Goal: Transaction & Acquisition: Purchase product/service

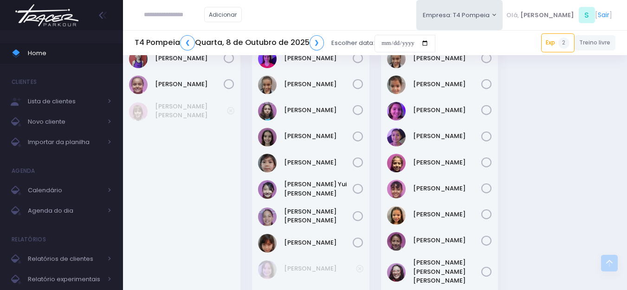
scroll to position [418, 0]
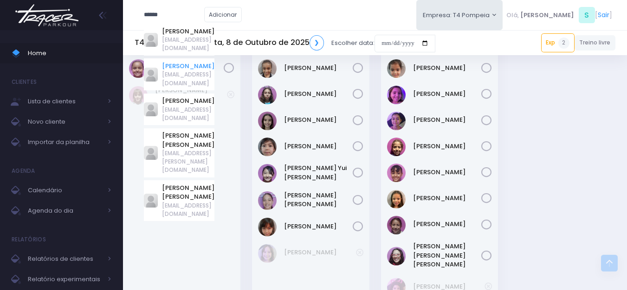
click at [195, 62] on link "Carolyna Cha" at bounding box center [188, 66] width 52 height 9
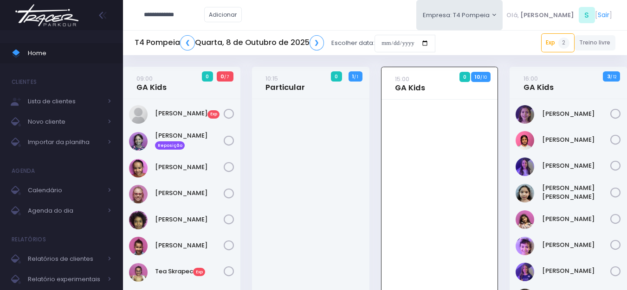
type input "**********"
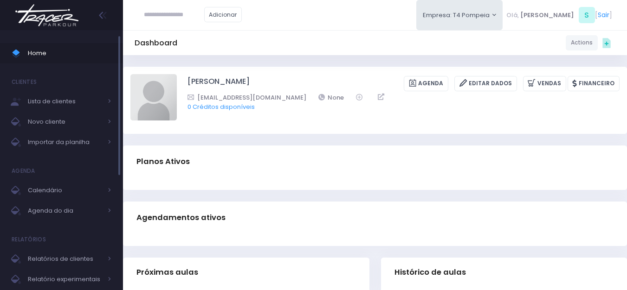
click at [58, 49] on span "Home" at bounding box center [70, 53] width 84 height 12
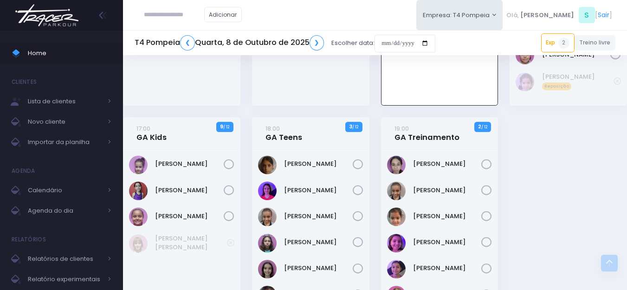
scroll to position [325, 0]
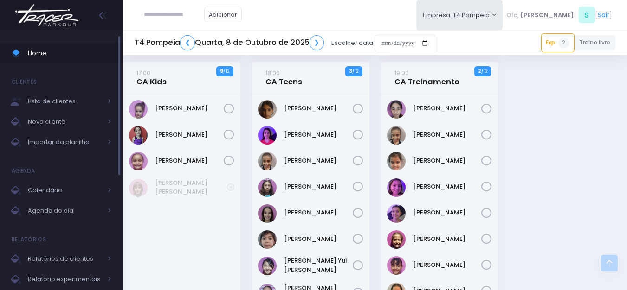
click at [84, 49] on span "Home" at bounding box center [70, 53] width 84 height 12
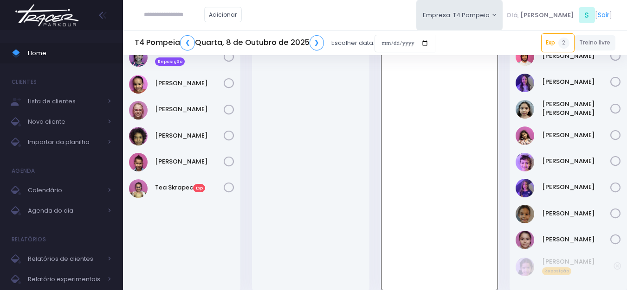
scroll to position [46, 0]
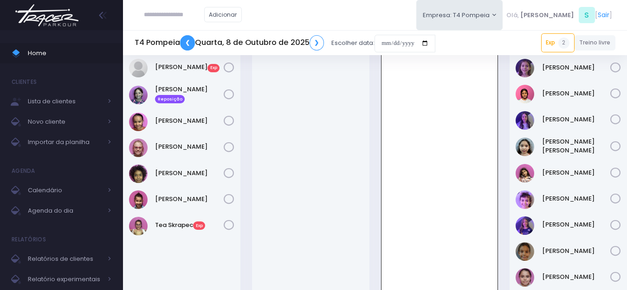
click at [184, 40] on link "❮" at bounding box center [187, 42] width 15 height 15
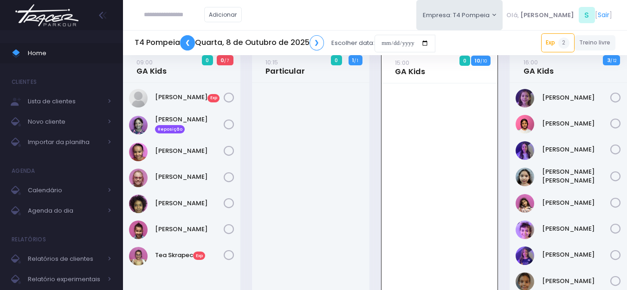
scroll to position [0, 0]
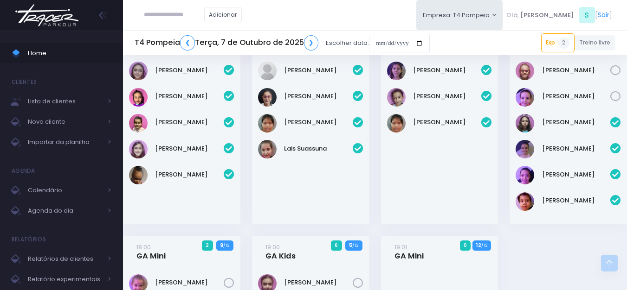
scroll to position [186, 0]
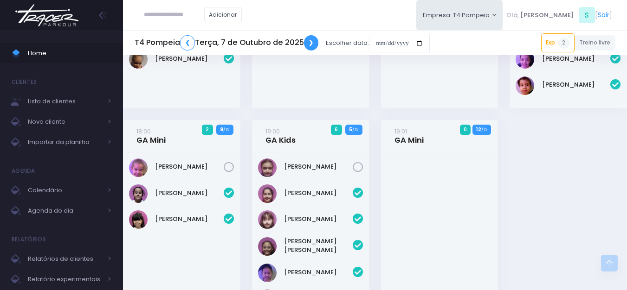
click at [314, 41] on link "❯" at bounding box center [311, 42] width 15 height 15
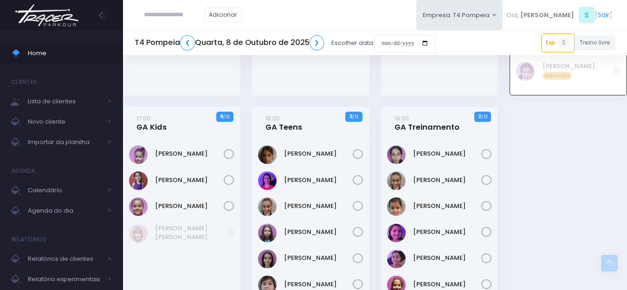
scroll to position [295, 0]
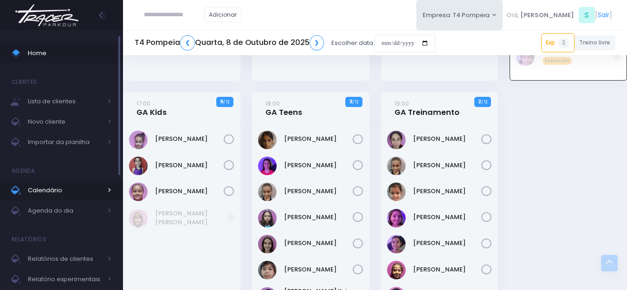
click at [79, 189] on span "Calendário" at bounding box center [65, 191] width 74 height 12
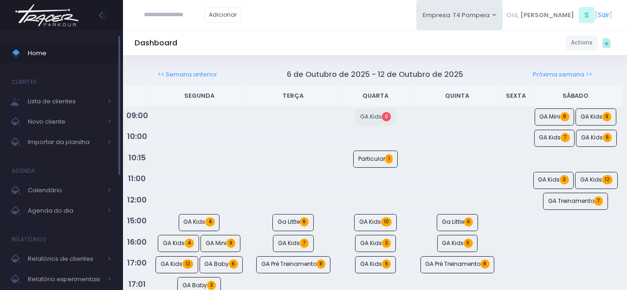
click at [83, 52] on span "Home" at bounding box center [70, 53] width 84 height 12
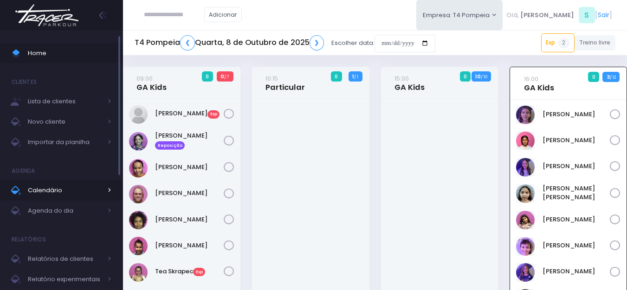
click at [71, 188] on span "Calendário" at bounding box center [65, 191] width 74 height 12
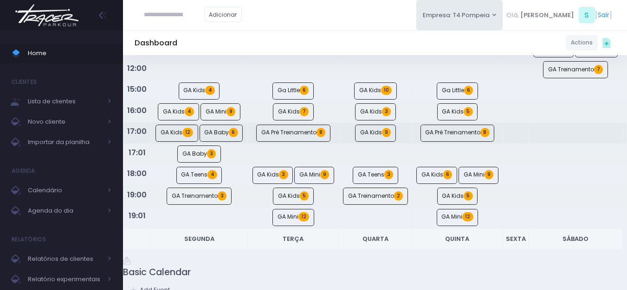
scroll to position [182, 0]
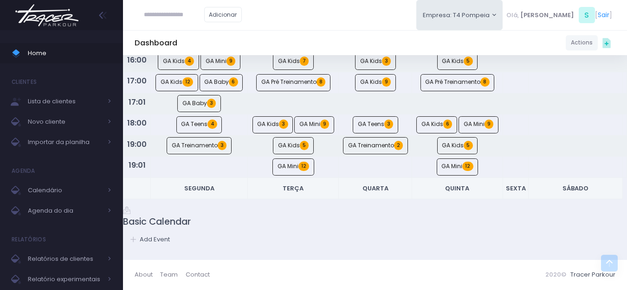
click at [204, 186] on th "Segunda" at bounding box center [199, 189] width 97 height 22
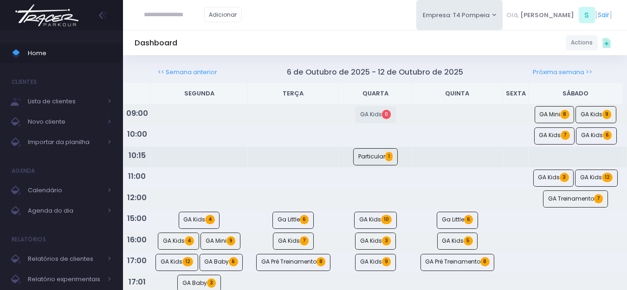
scroll to position [0, 0]
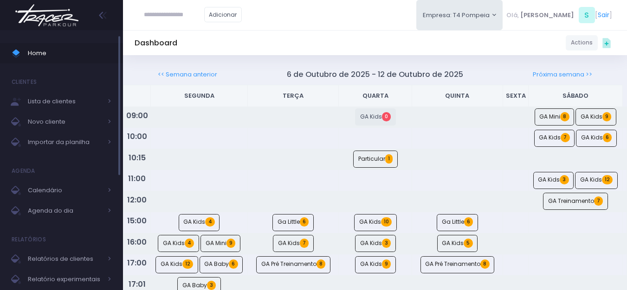
click at [52, 57] on span "Home" at bounding box center [70, 53] width 84 height 12
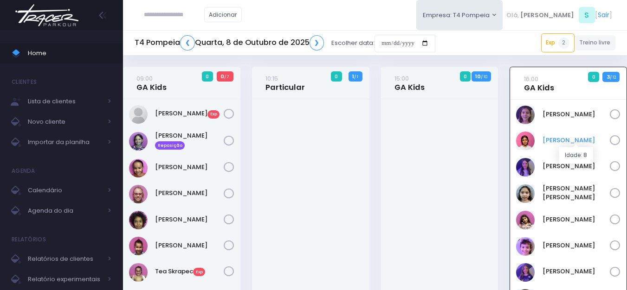
click at [564, 138] on link "[PERSON_NAME]" at bounding box center [576, 140] width 68 height 9
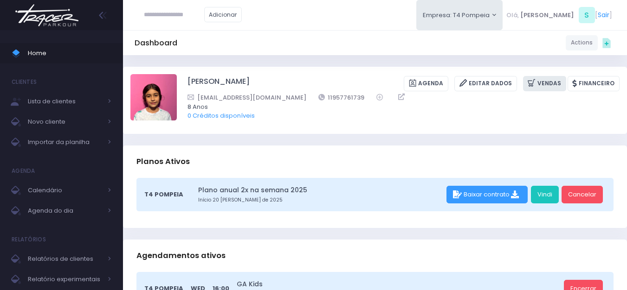
click at [551, 79] on link "Vendas" at bounding box center [544, 83] width 43 height 15
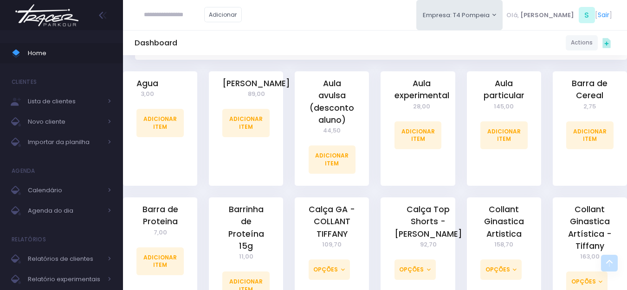
scroll to position [232, 0]
click at [161, 118] on link "Adicionar Item" at bounding box center [159, 123] width 47 height 28
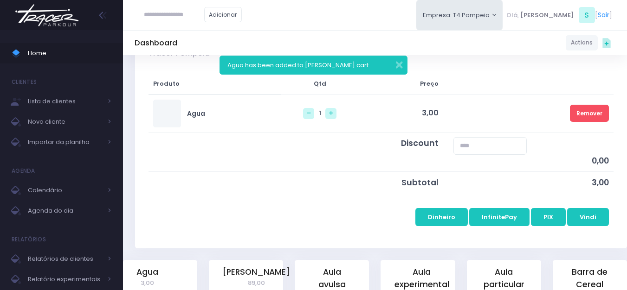
scroll to position [139, 0]
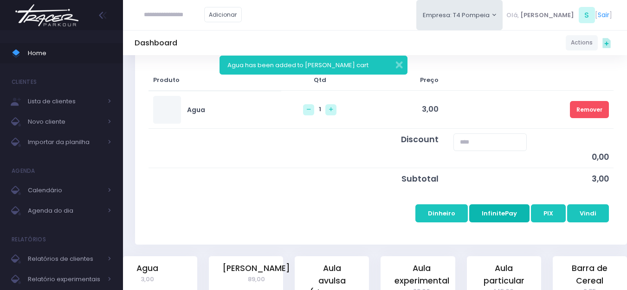
click at [508, 210] on button "InfinitePay" at bounding box center [499, 214] width 60 height 18
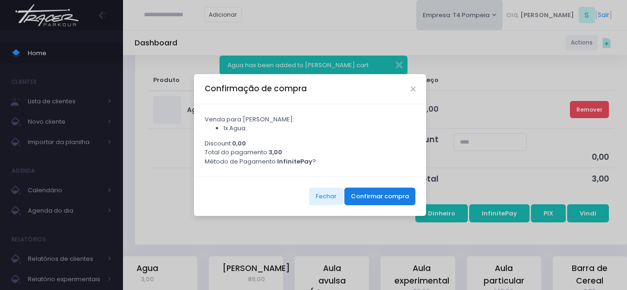
click at [396, 198] on button "Confirmar compra" at bounding box center [379, 197] width 71 height 18
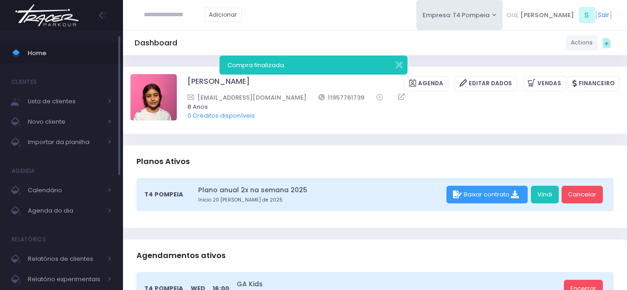
click at [65, 51] on span "Home" at bounding box center [70, 53] width 84 height 12
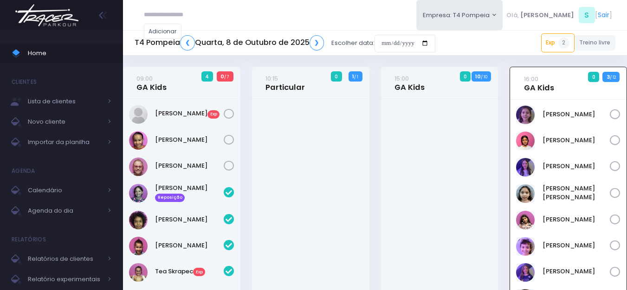
scroll to position [67, 0]
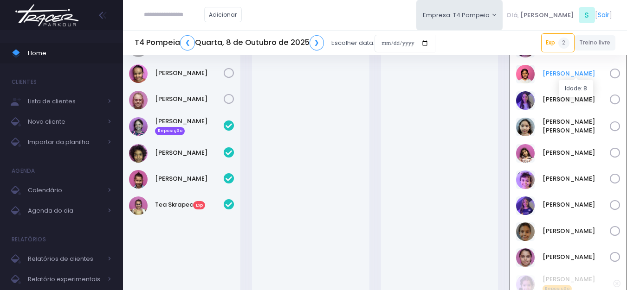
click at [567, 69] on link "[PERSON_NAME]" at bounding box center [576, 73] width 68 height 9
click at [566, 75] on link "[PERSON_NAME]" at bounding box center [576, 73] width 68 height 9
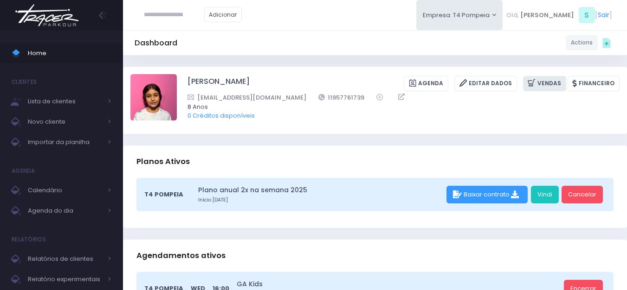
click at [543, 83] on link "Vendas" at bounding box center [544, 83] width 43 height 15
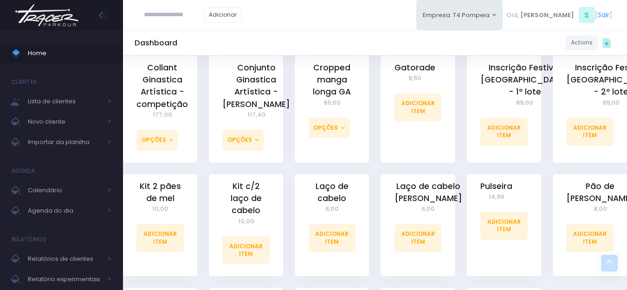
scroll to position [510, 0]
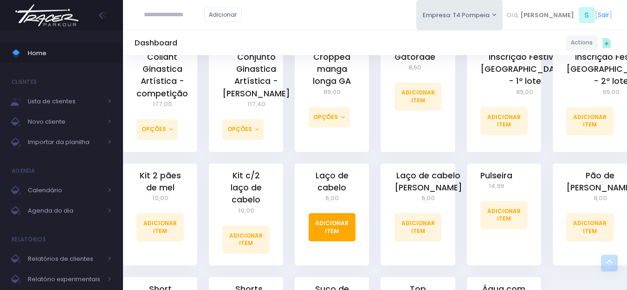
click at [325, 225] on link "Adicionar Item" at bounding box center [331, 227] width 47 height 28
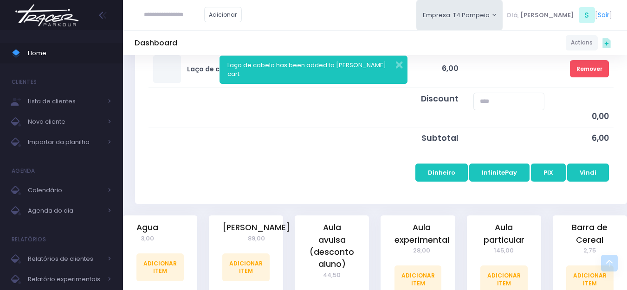
scroll to position [186, 0]
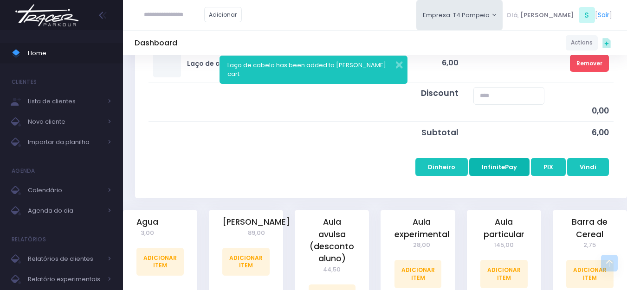
click at [508, 166] on button "InfinitePay" at bounding box center [499, 167] width 60 height 18
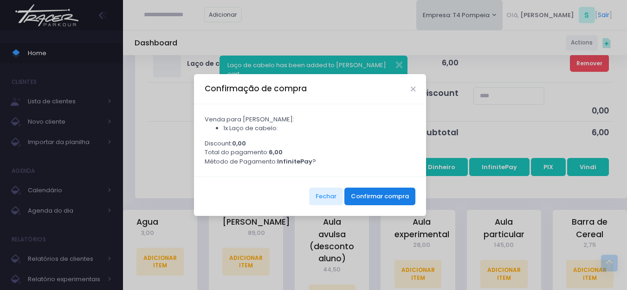
click at [393, 200] on button "Confirmar compra" at bounding box center [379, 197] width 71 height 18
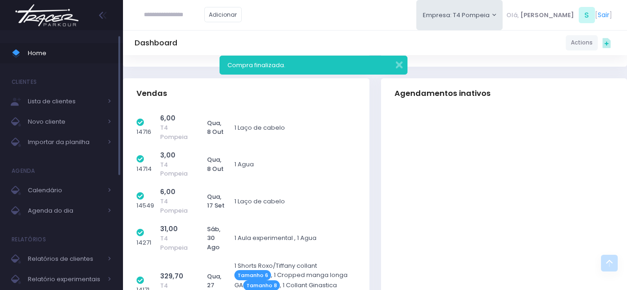
scroll to position [649, 0]
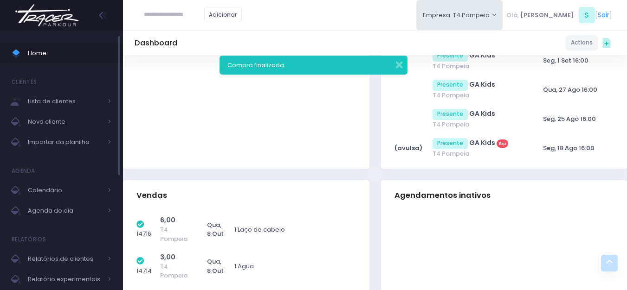
click at [41, 51] on span "Home" at bounding box center [70, 53] width 84 height 12
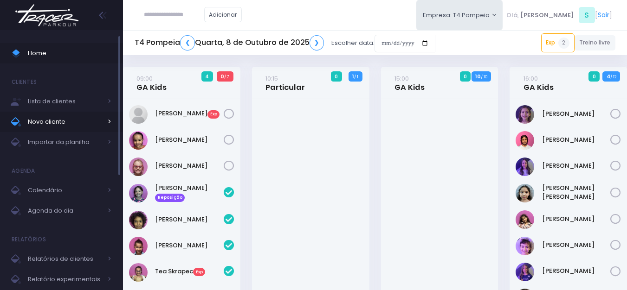
click at [40, 127] on span "Novo cliente" at bounding box center [65, 122] width 74 height 12
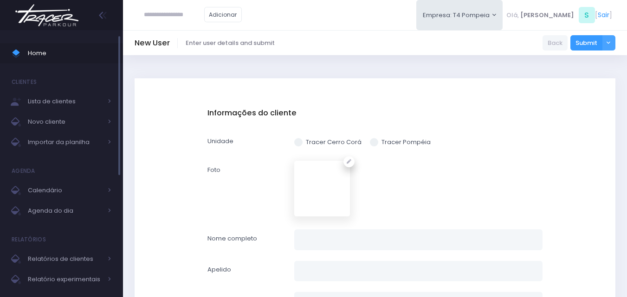
click at [44, 53] on span "Home" at bounding box center [70, 53] width 84 height 12
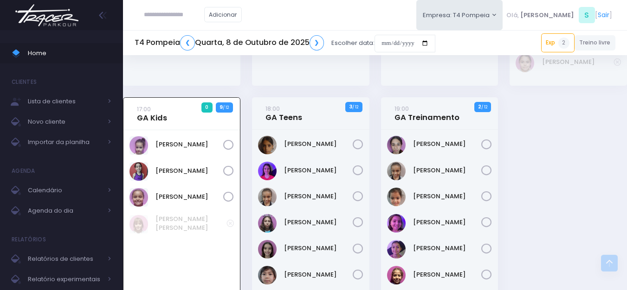
scroll to position [291, 0]
